Goal: Transaction & Acquisition: Book appointment/travel/reservation

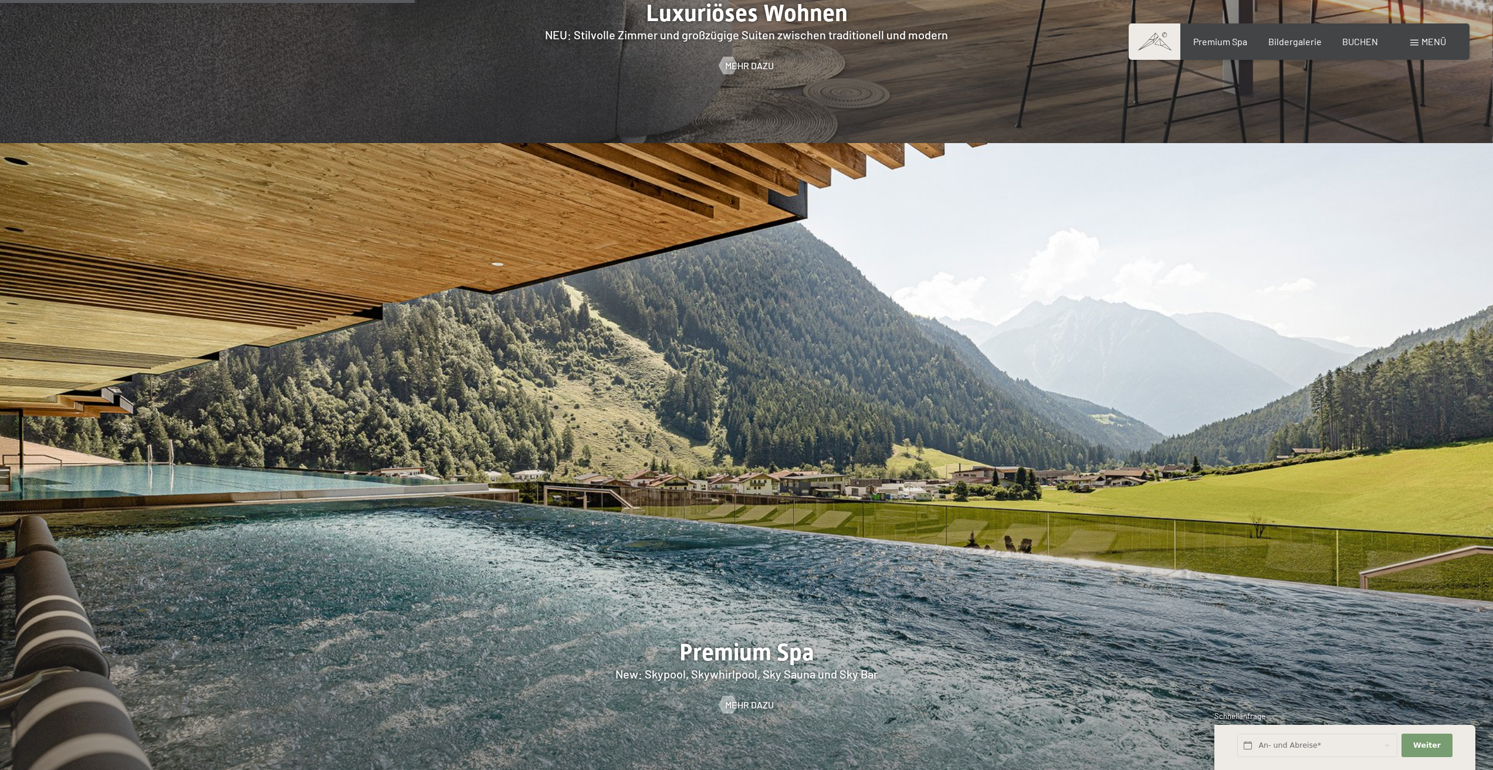
scroll to position [2287, 0]
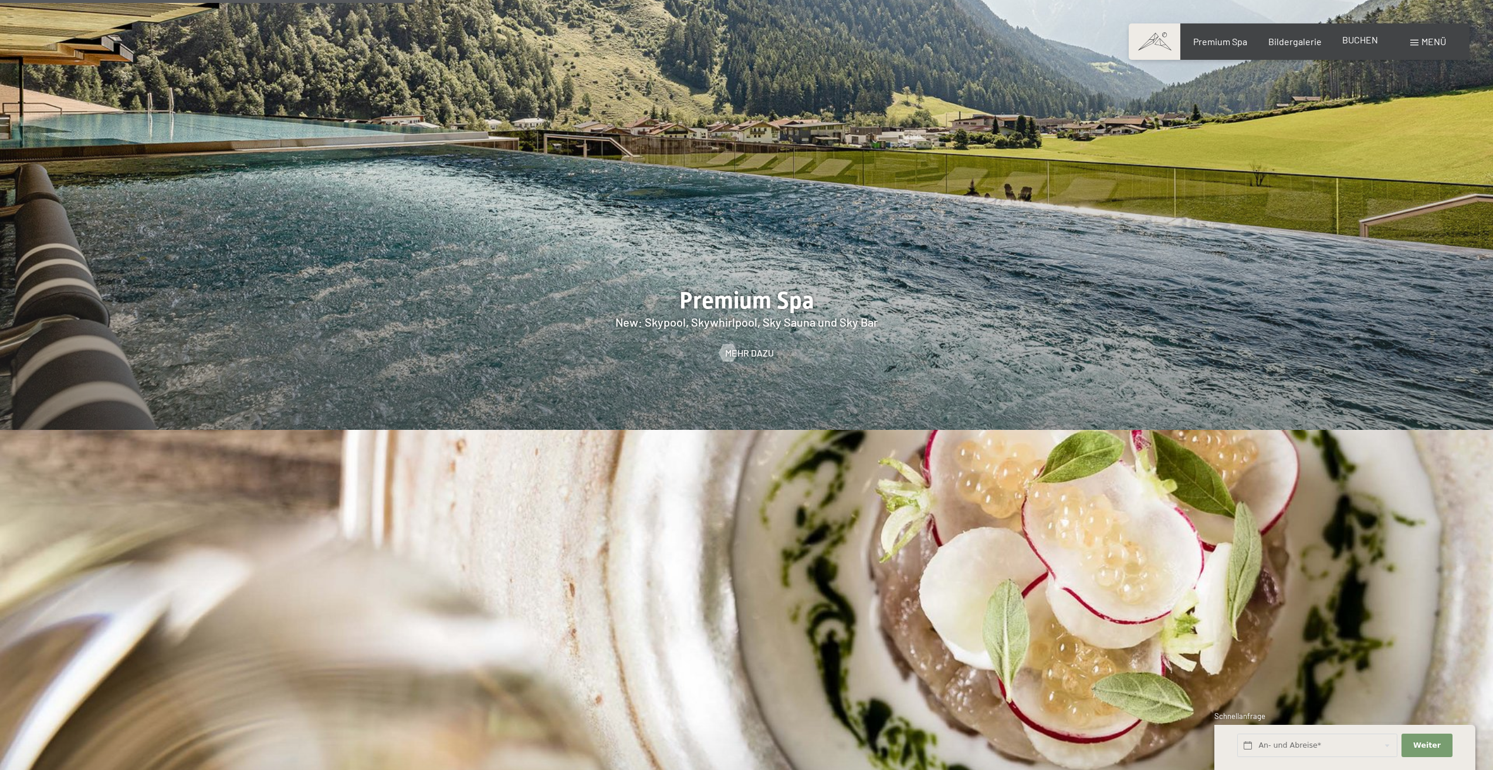
click at [1351, 45] on span "BUCHEN" at bounding box center [1360, 39] width 36 height 11
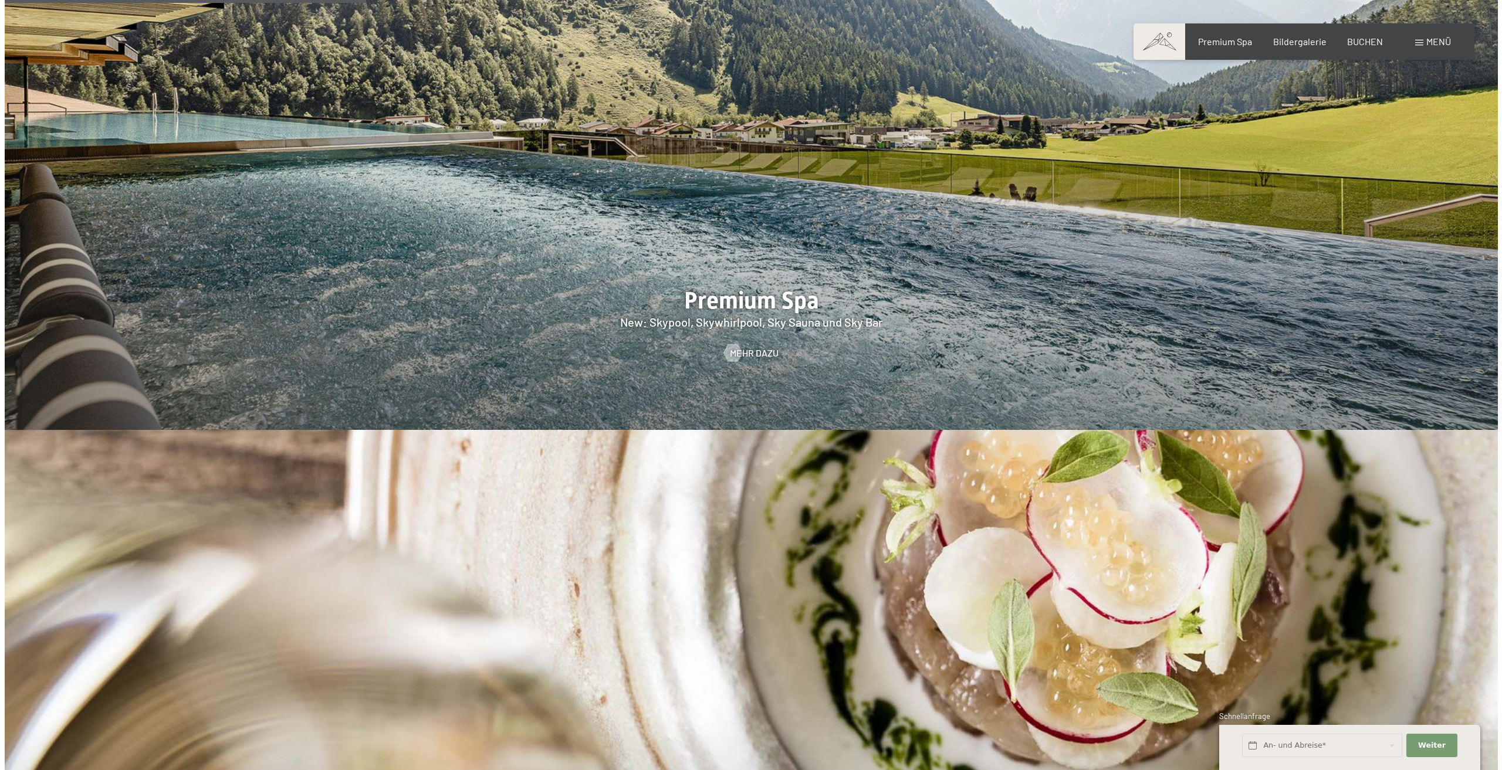
scroll to position [1994, 0]
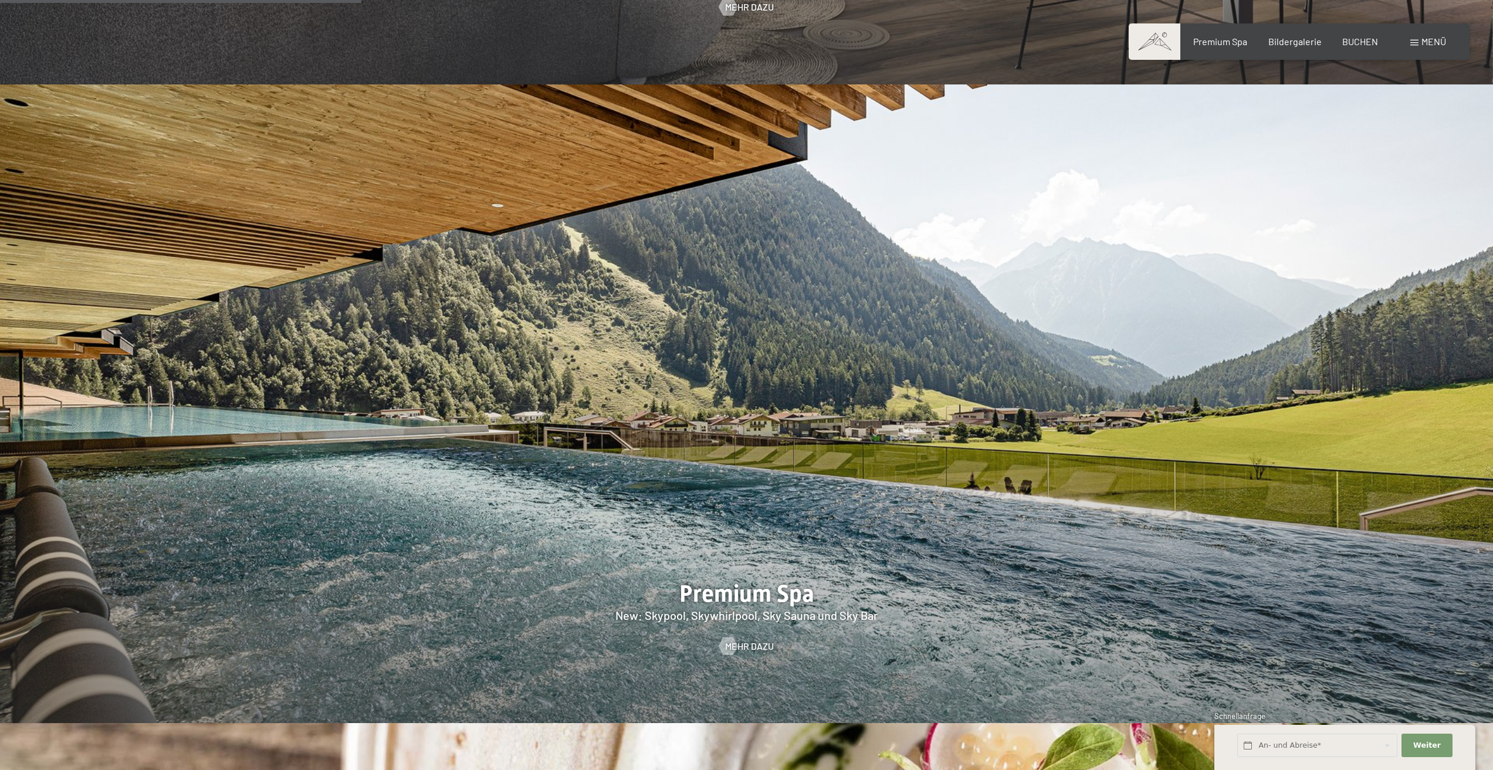
click at [1428, 35] on div "Buchen Anfragen Premium Spa Bildergalerie BUCHEN Menü DE IT EN Gutschein Bilder…" at bounding box center [1299, 41] width 294 height 13
click at [1416, 42] on span at bounding box center [1414, 43] width 8 height 6
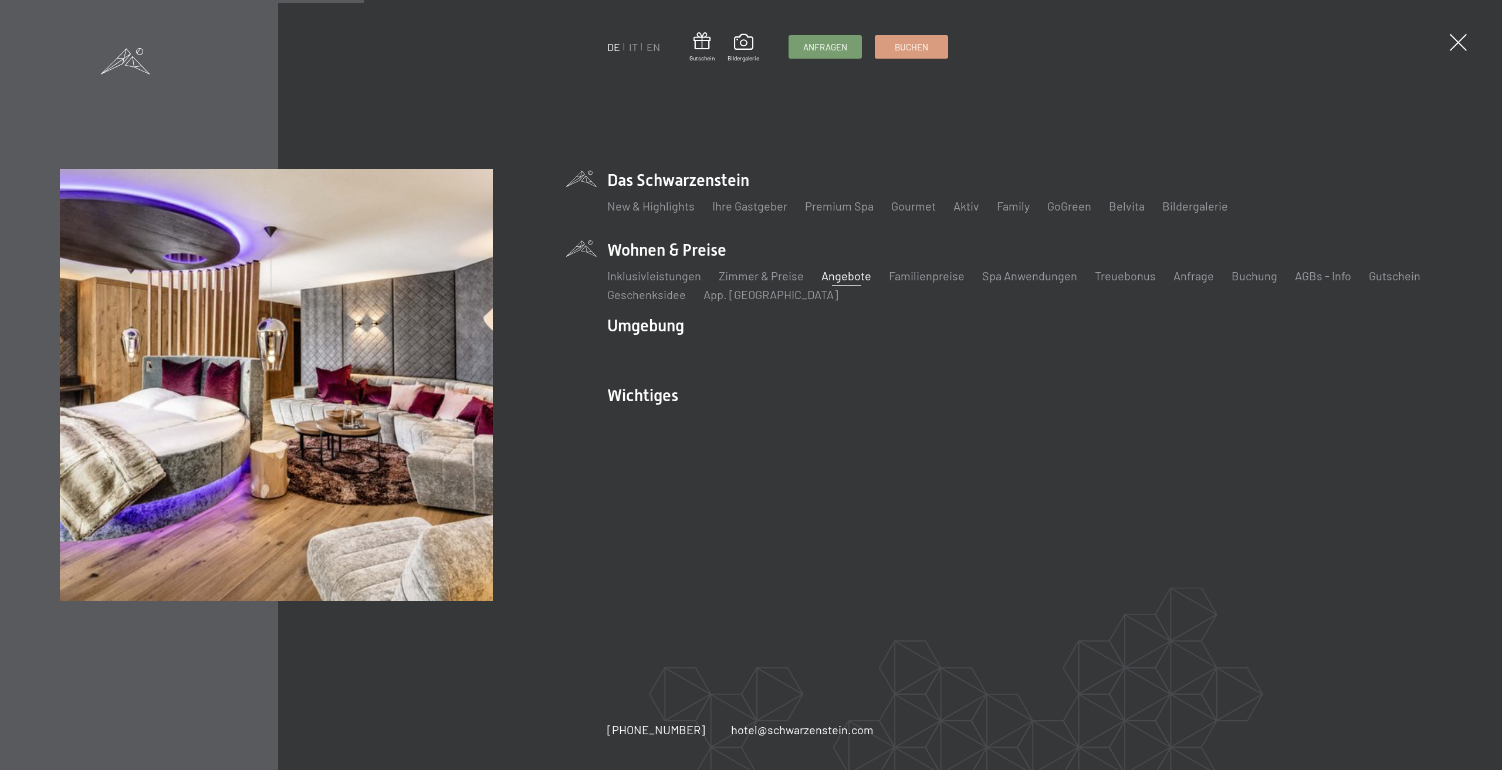
click at [836, 277] on link "Angebote" at bounding box center [846, 276] width 50 height 14
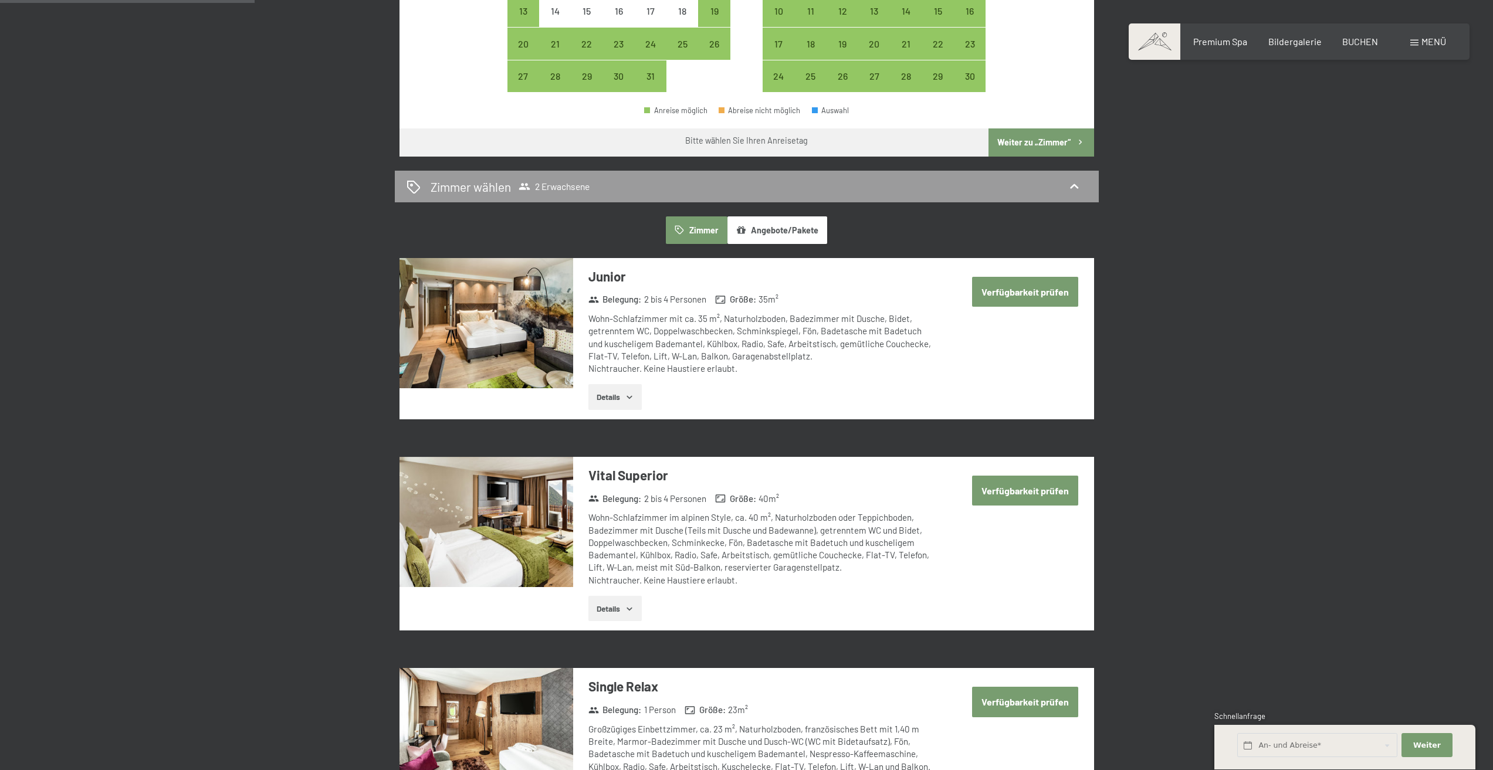
scroll to position [704, 0]
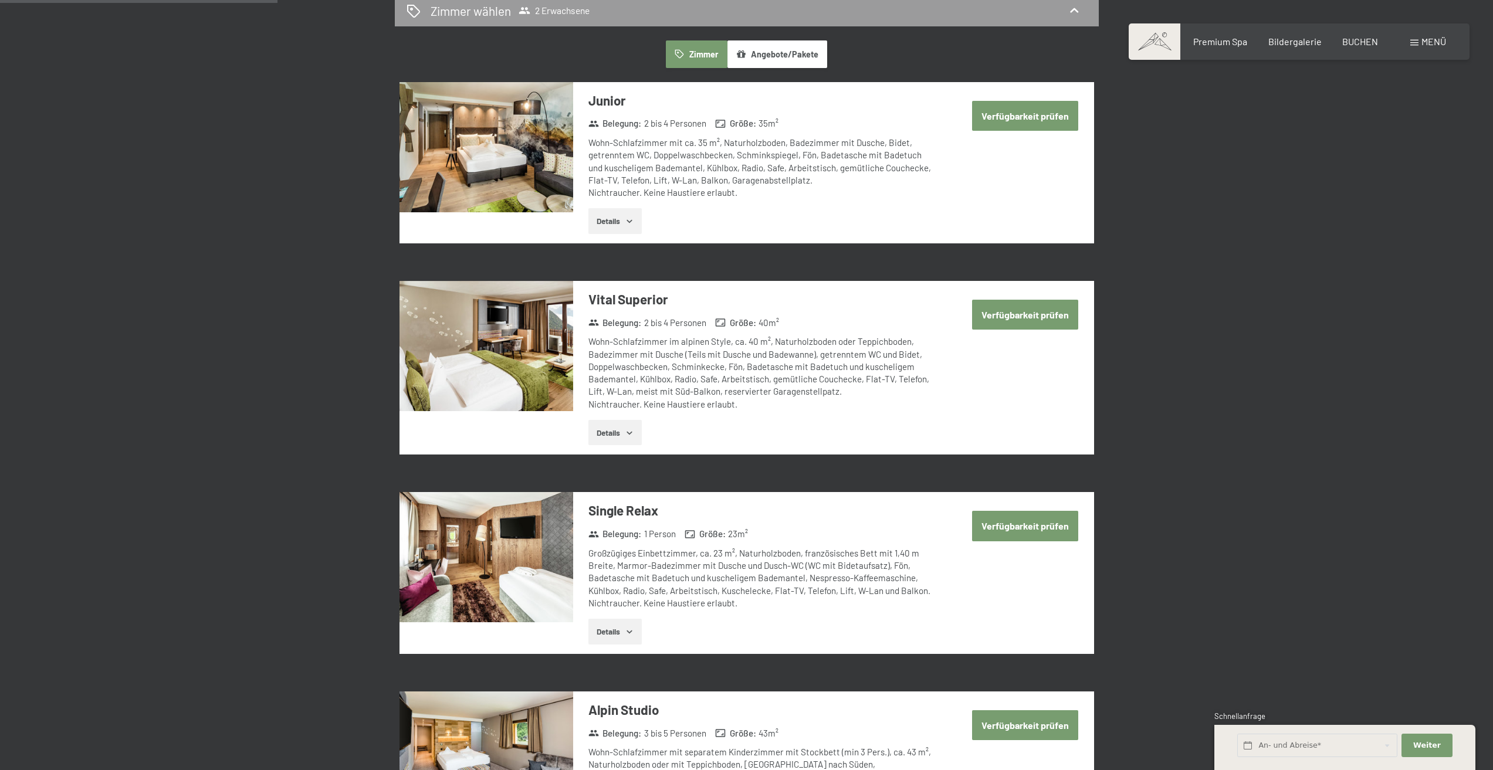
click at [601, 213] on button "Details" at bounding box center [614, 221] width 53 height 26
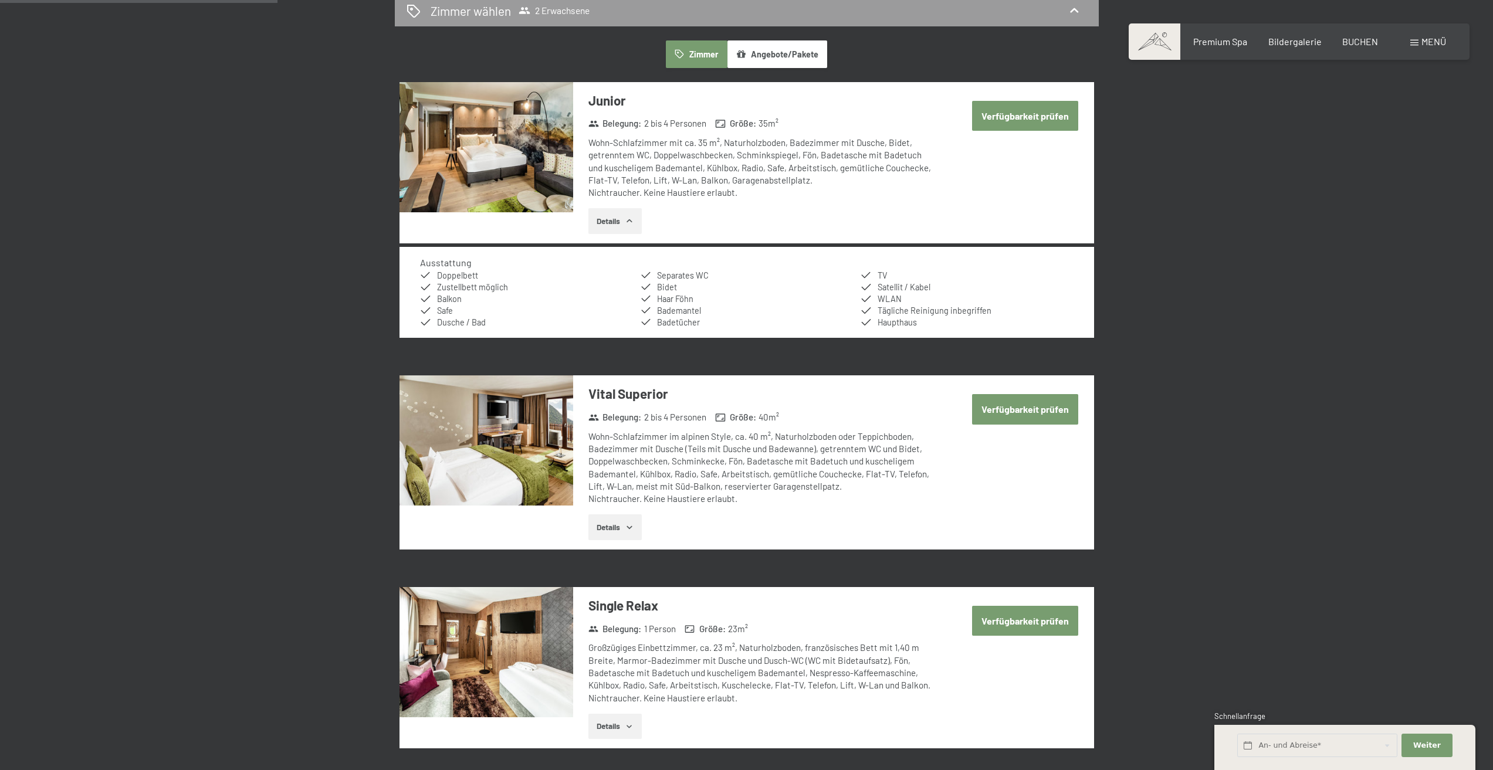
click at [997, 119] on button "Verfügbarkeit prüfen" at bounding box center [1025, 116] width 106 height 30
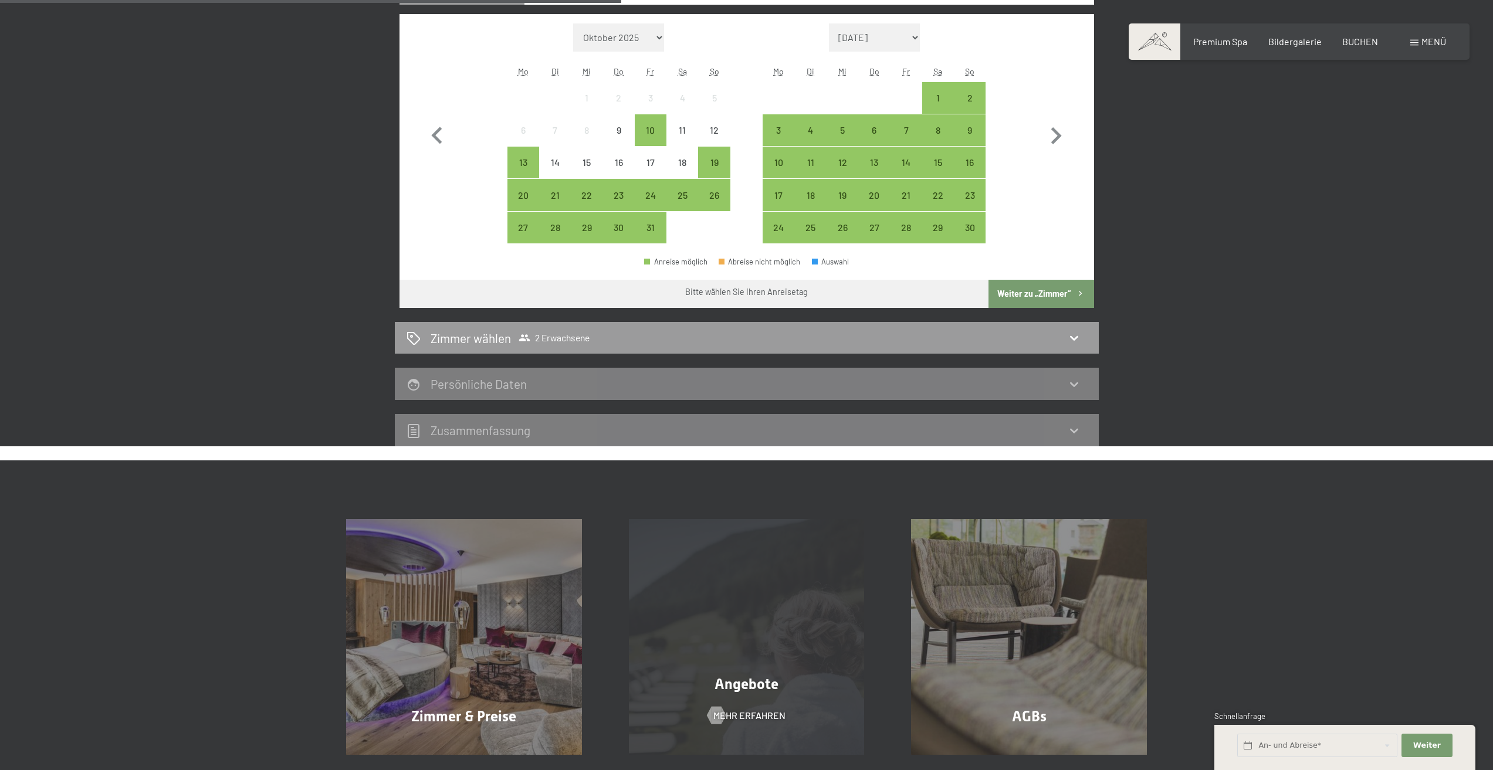
scroll to position [201, 0]
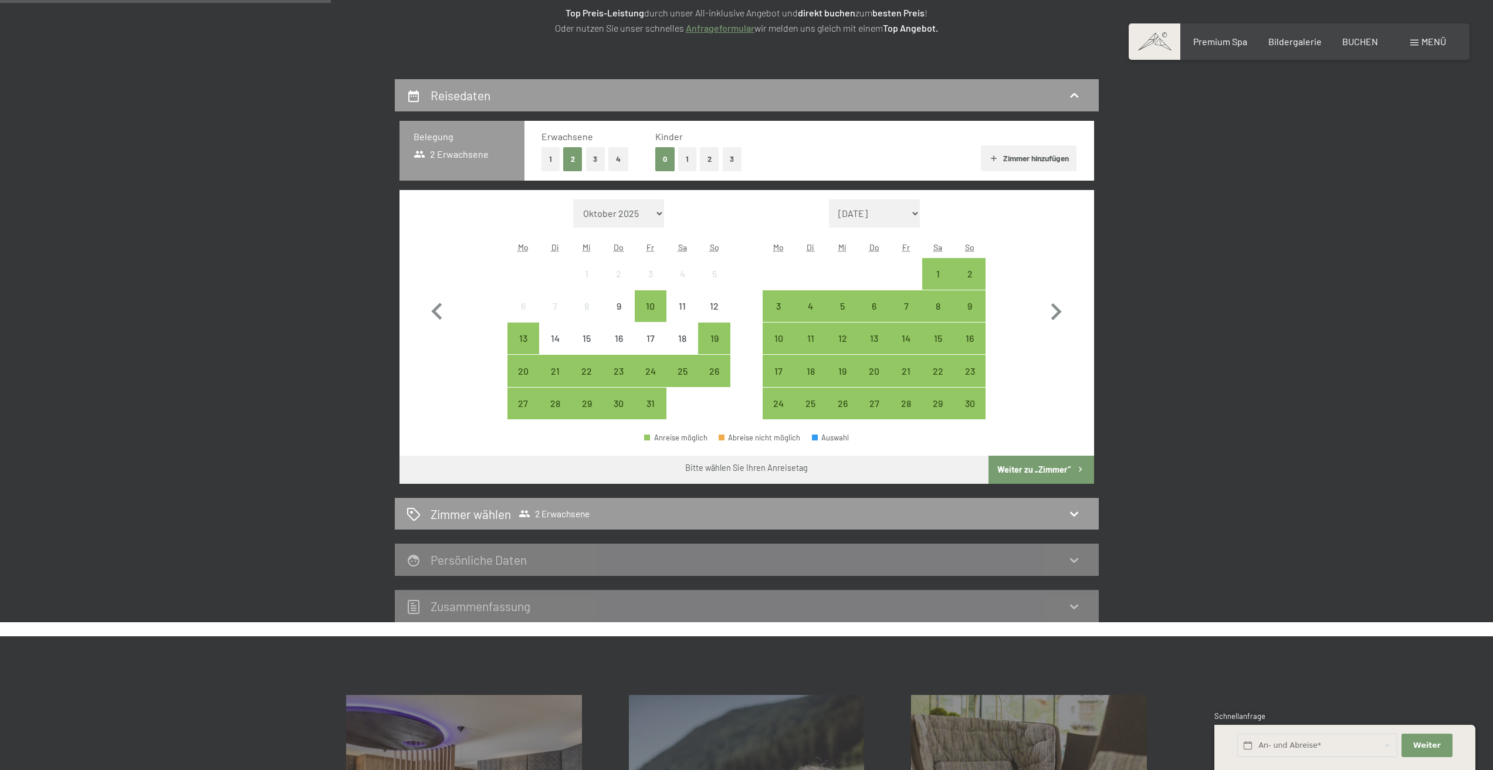
click at [668, 551] on div "Persönliche Daten" at bounding box center [747, 560] width 704 height 32
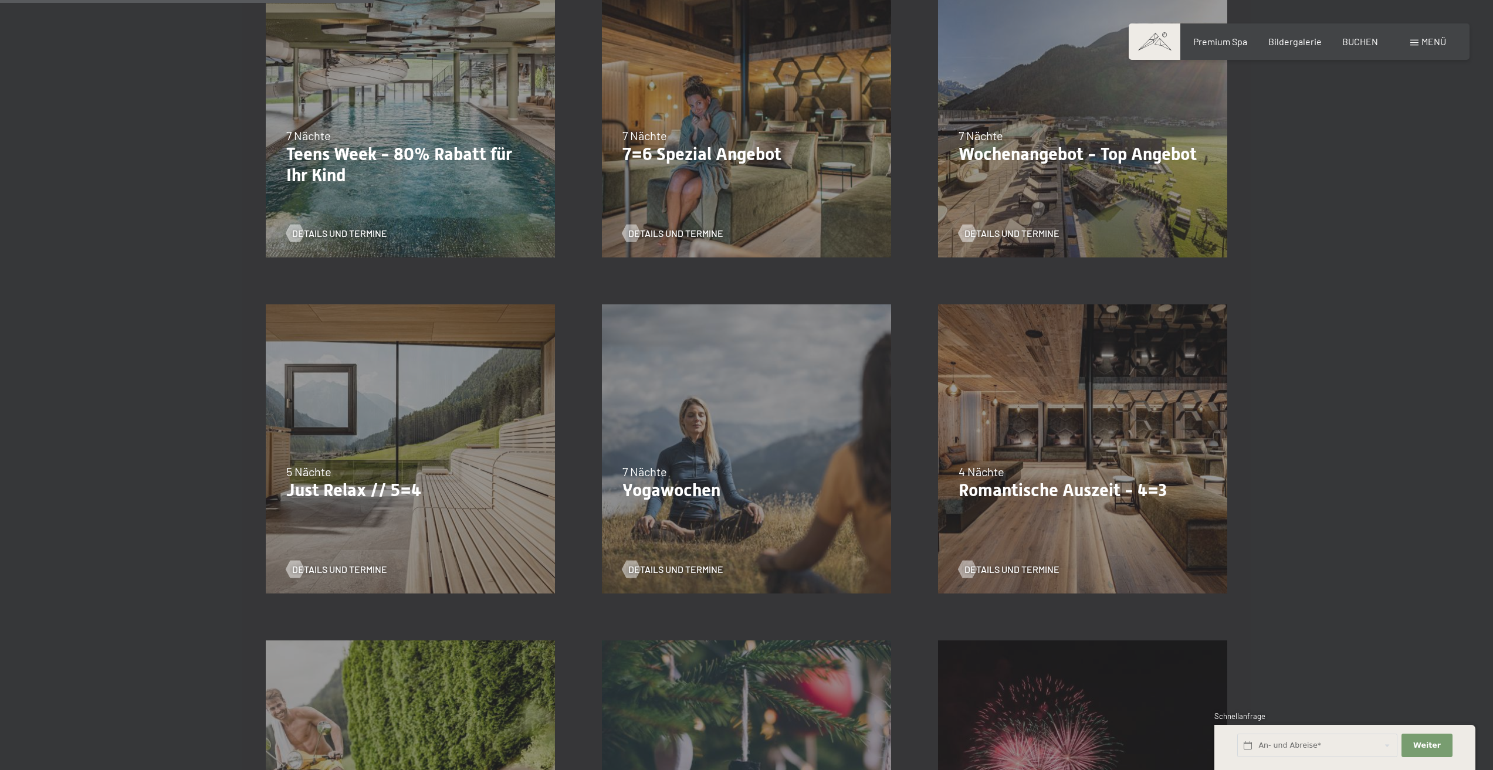
scroll to position [528, 0]
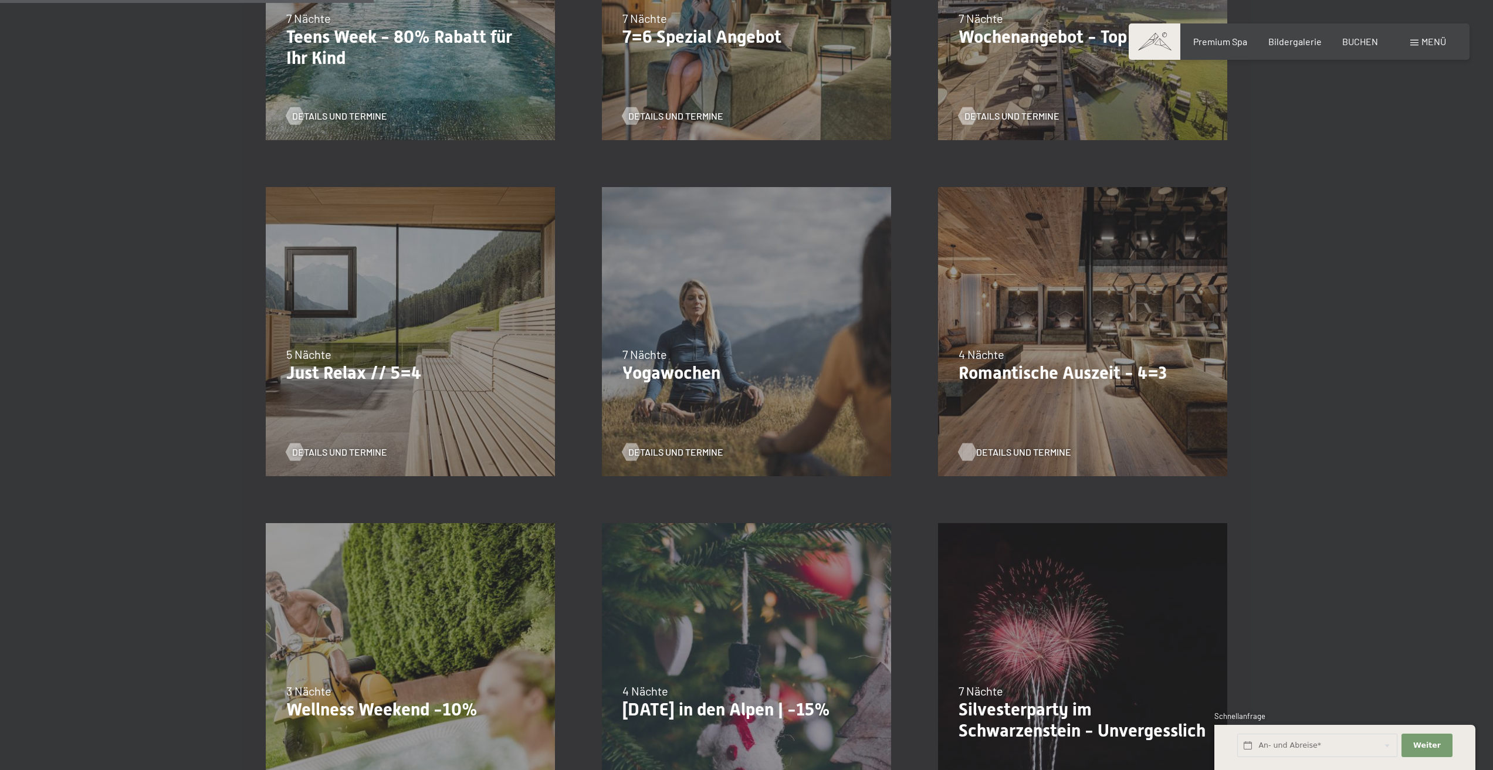
click at [977, 453] on span "Details und Termine" at bounding box center [1023, 452] width 95 height 13
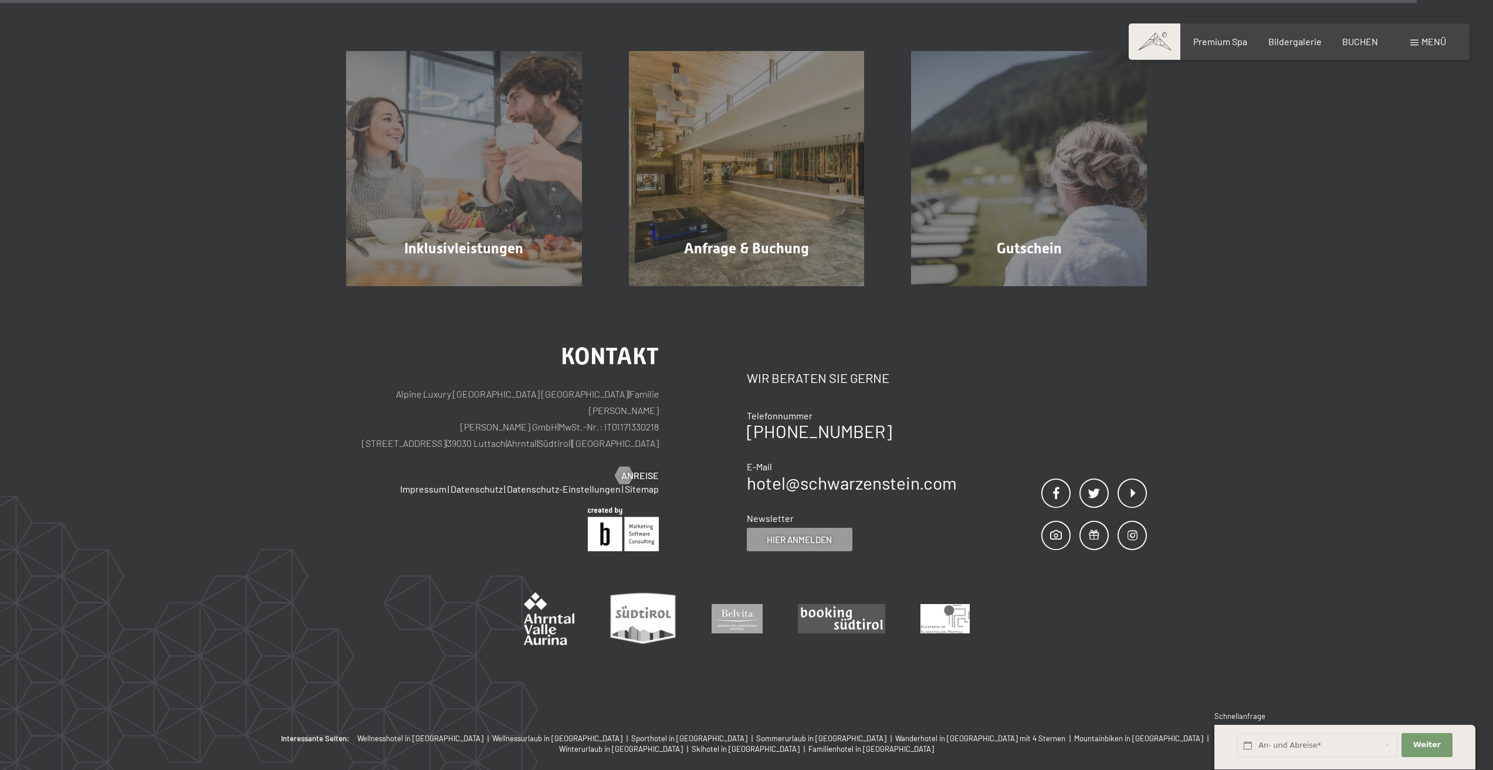
scroll to position [1174, 0]
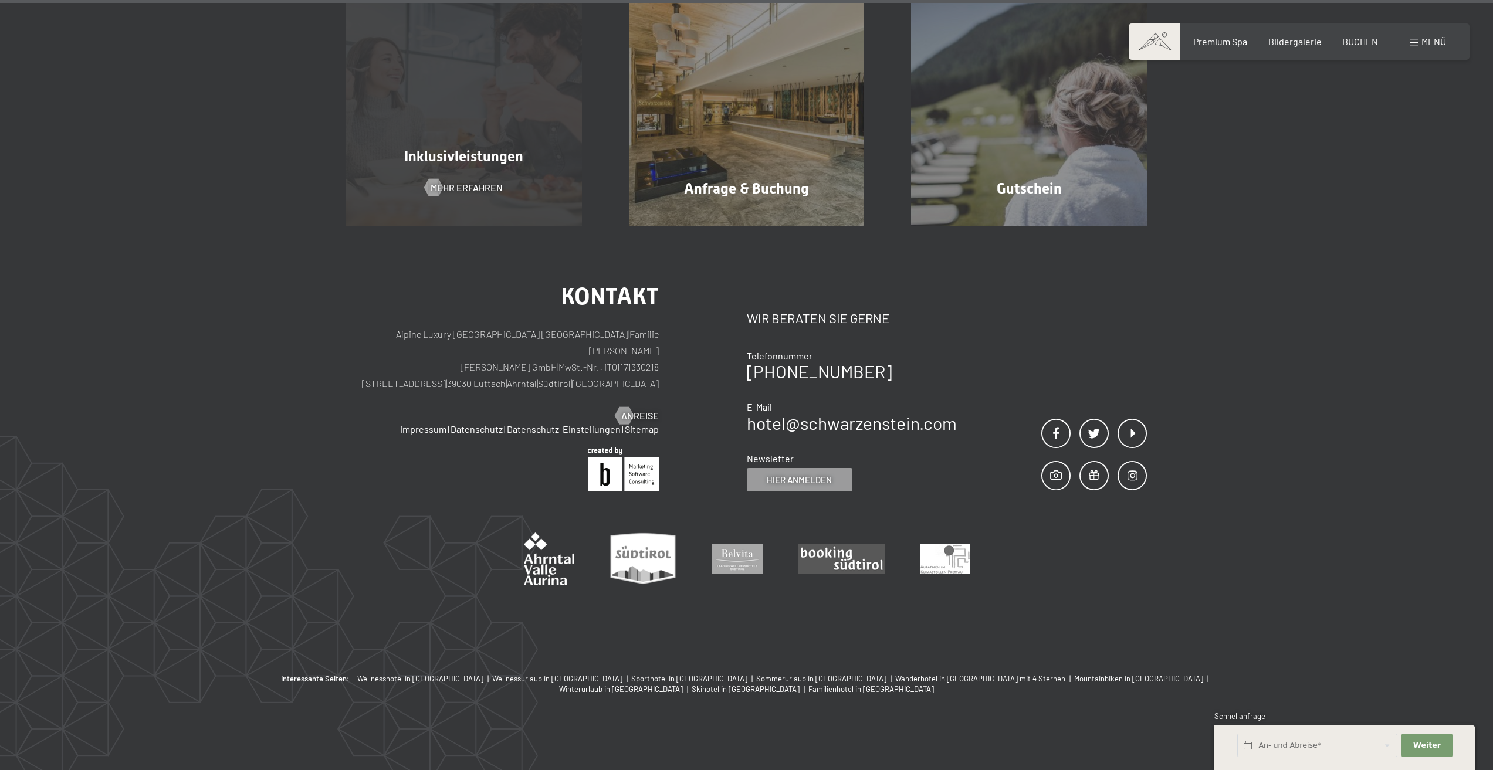
click at [467, 131] on div "Inklusivleistungen Mehr erfahren" at bounding box center [464, 109] width 283 height 236
